Goal: Information Seeking & Learning: Find specific fact

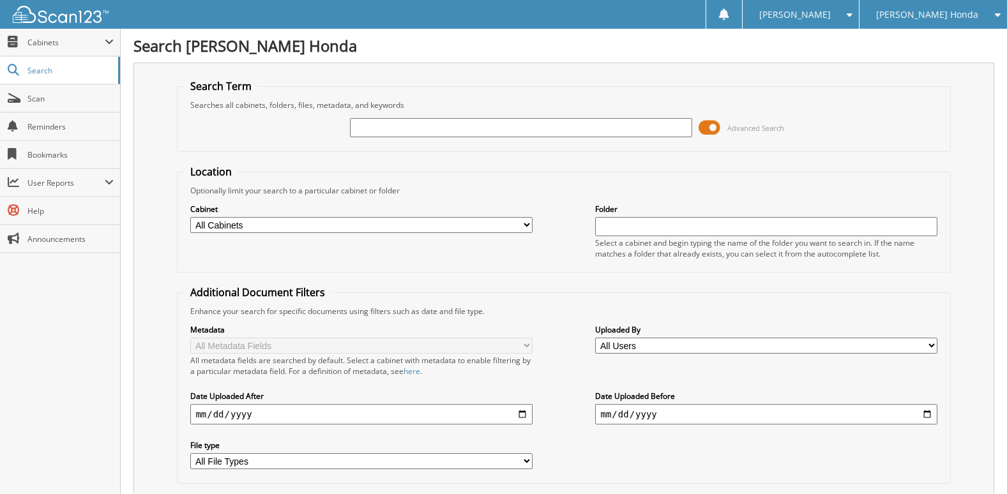
click at [522, 128] on input "text" at bounding box center [520, 127] width 341 height 19
type input "396215"
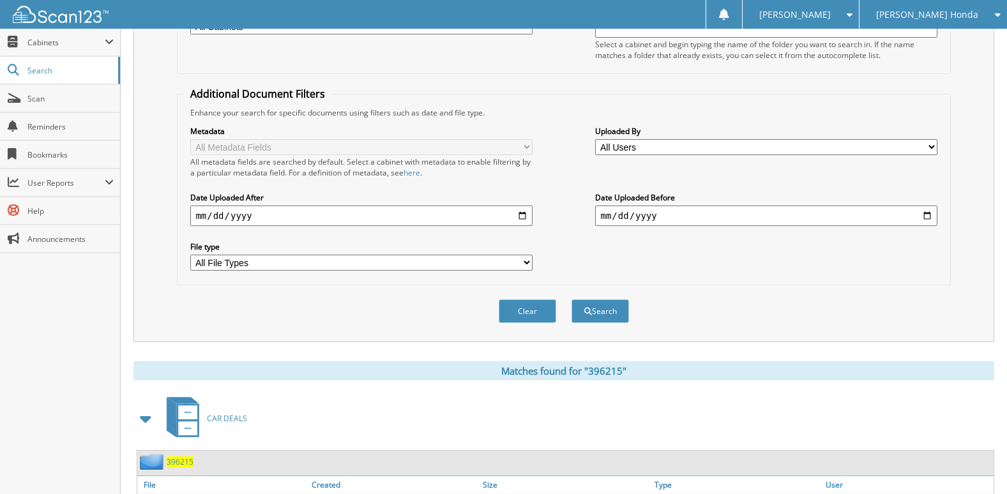
scroll to position [269, 0]
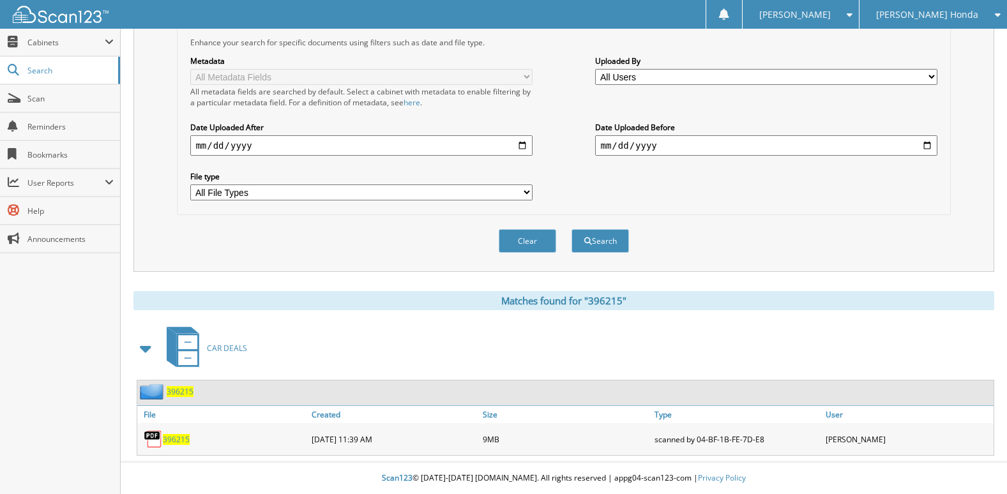
click at [172, 433] on div "396215" at bounding box center [222, 439] width 171 height 26
click at [174, 443] on span "396215" at bounding box center [176, 439] width 27 height 11
